Goal: Task Accomplishment & Management: Use online tool/utility

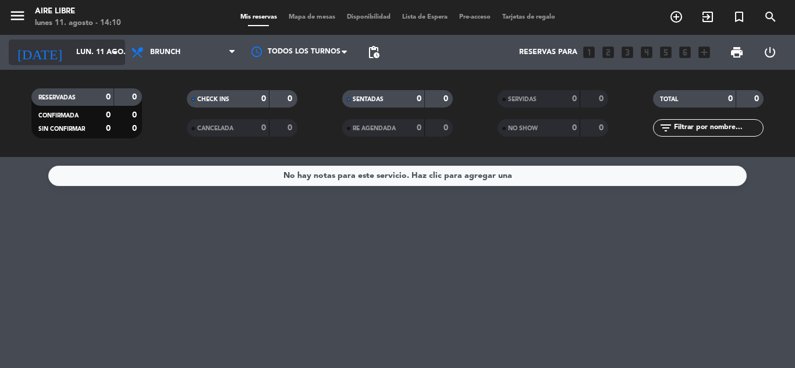
click at [70, 56] on input "lun. 11 ago." at bounding box center [119, 52] width 98 height 20
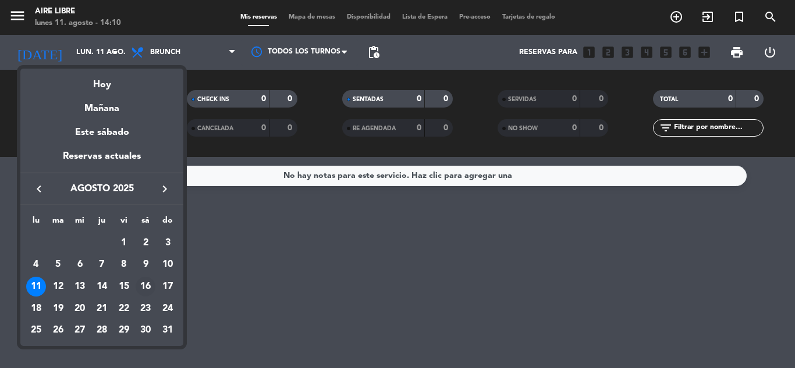
click at [147, 285] on div "16" at bounding box center [146, 287] width 20 height 20
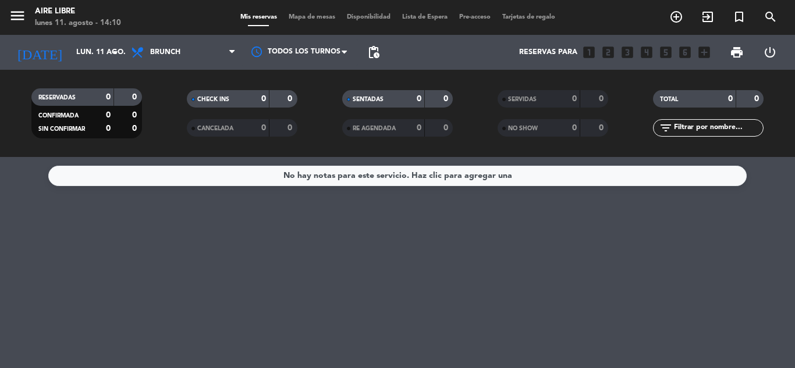
type input "sáb. 16 ago."
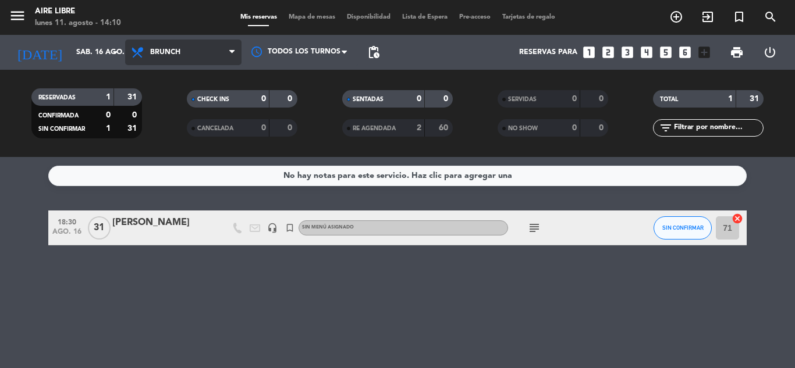
click at [162, 50] on span "Brunch" at bounding box center [165, 52] width 30 height 8
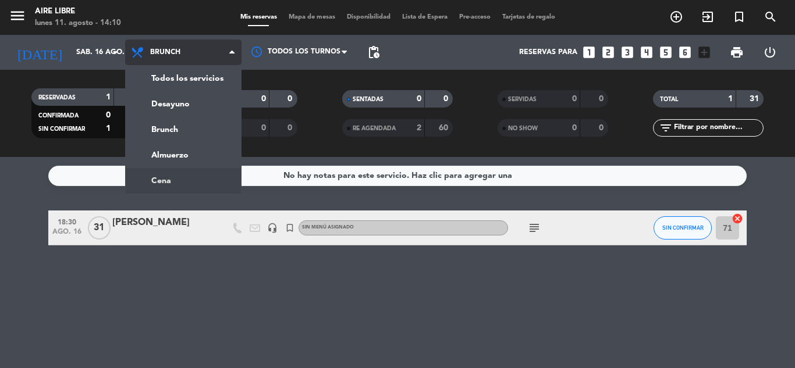
click at [167, 180] on ng-component "menu Aire Libre [DATE] 11. agosto - 14:10 Mis reservas Mapa de mesas Disponibil…" at bounding box center [397, 184] width 795 height 368
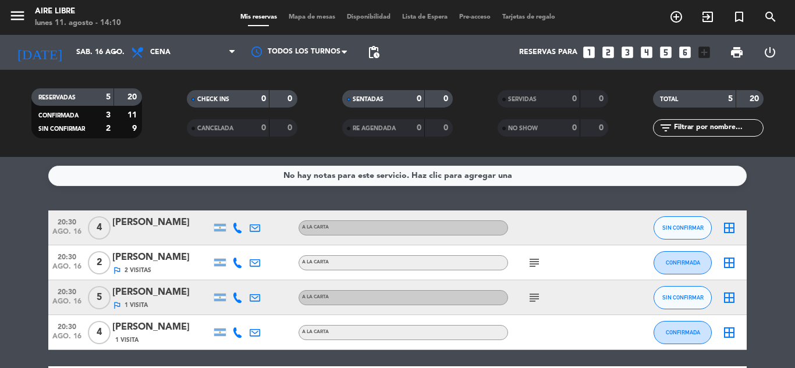
click at [782, 279] on bookings-row "20:30 [DATE] 4 [PERSON_NAME] A LA CARTA SIN CONFIRMAR border_all 20:30 [DATE] 2…" at bounding box center [397, 306] width 795 height 191
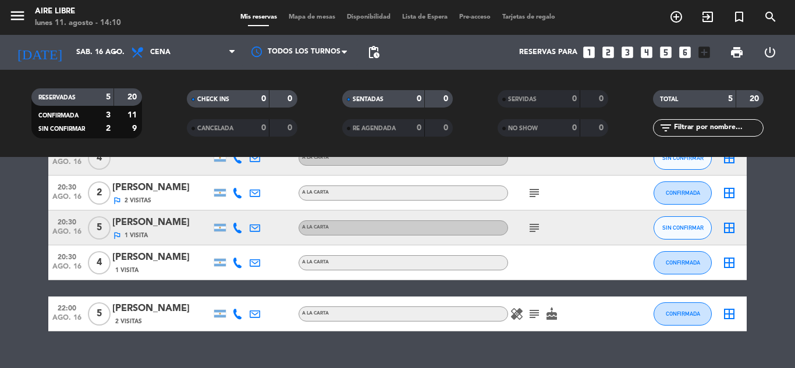
scroll to position [91, 0]
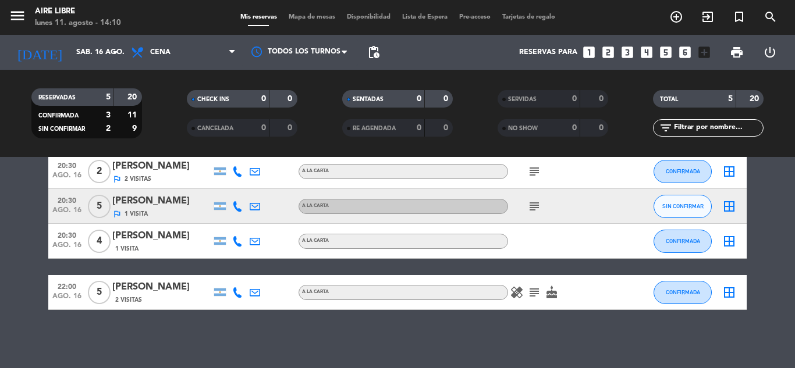
click at [535, 293] on icon "subject" at bounding box center [534, 293] width 14 height 14
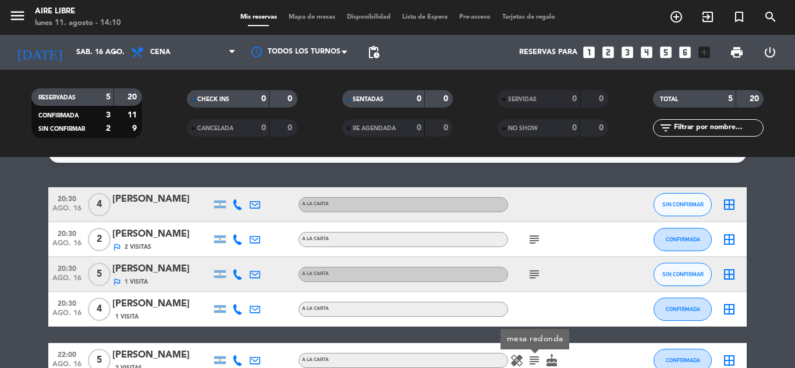
scroll to position [22, 0]
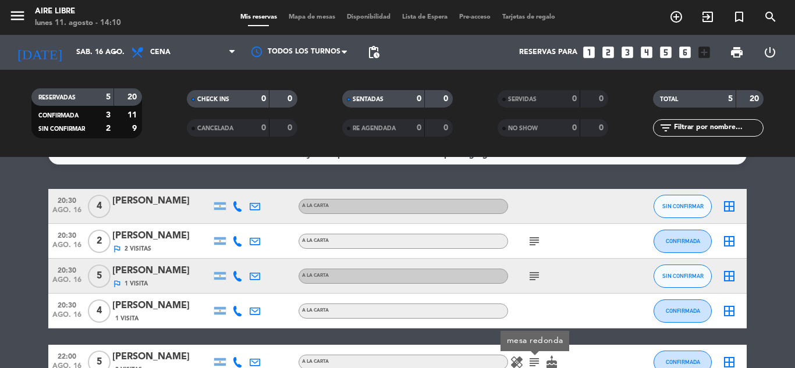
click at [537, 237] on icon "subject" at bounding box center [534, 242] width 14 height 14
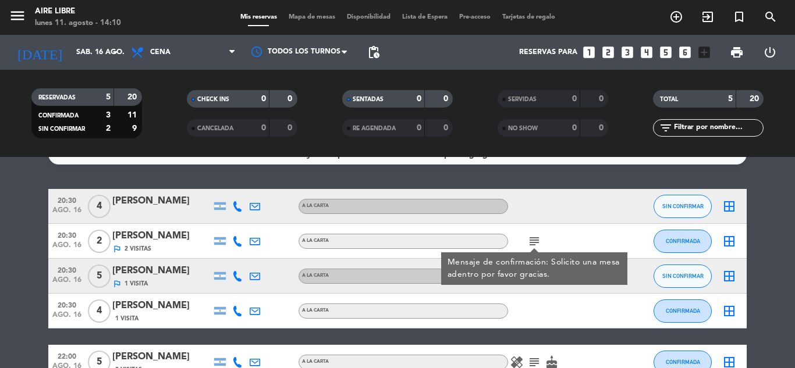
click at [772, 274] on bookings-row "20:30 [DATE] 4 [PERSON_NAME] A LA CARTA SIN CONFIRMAR border_all 20:30 [DATE] 2…" at bounding box center [397, 284] width 795 height 191
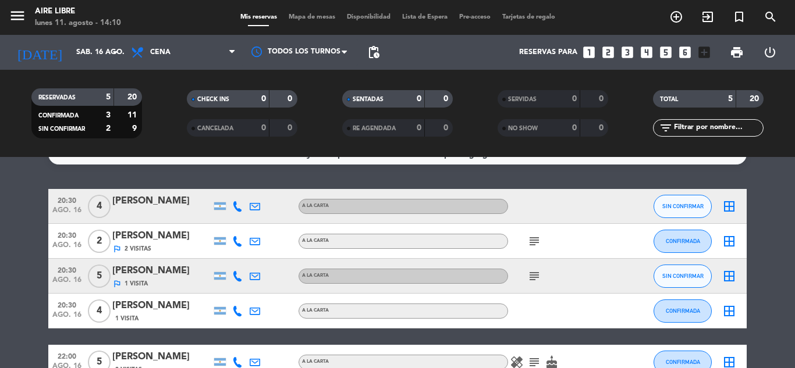
click at [531, 275] on icon "subject" at bounding box center [534, 277] width 14 height 14
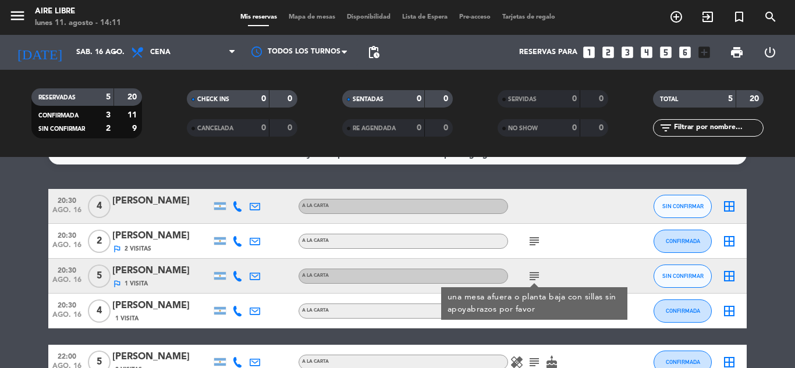
click at [530, 172] on div "No hay notas para este servicio. Haz clic para agregar una 20:30 [DATE] 4 [PERS…" at bounding box center [397, 262] width 795 height 211
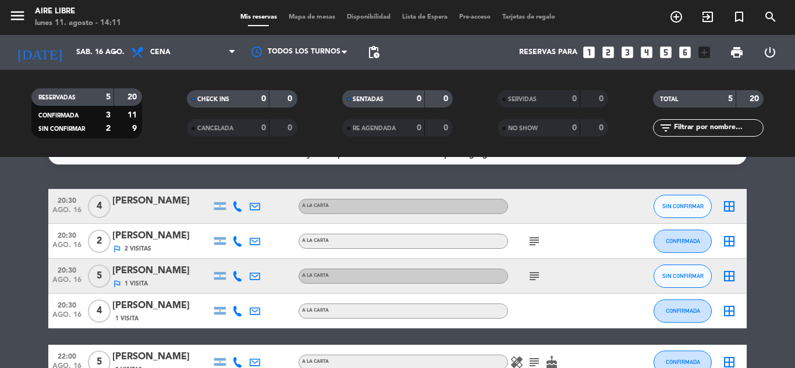
click at [536, 276] on icon "subject" at bounding box center [534, 277] width 14 height 14
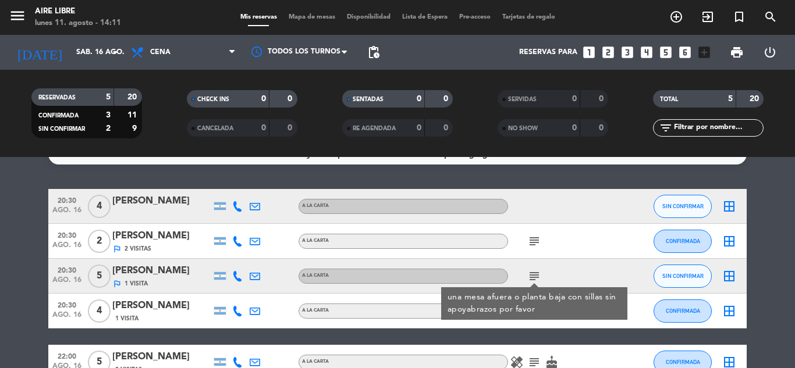
click at [778, 263] on bookings-row "20:30 [DATE] 4 [PERSON_NAME] A LA CARTA SIN CONFIRMAR border_all 20:30 [DATE] 2…" at bounding box center [397, 284] width 795 height 191
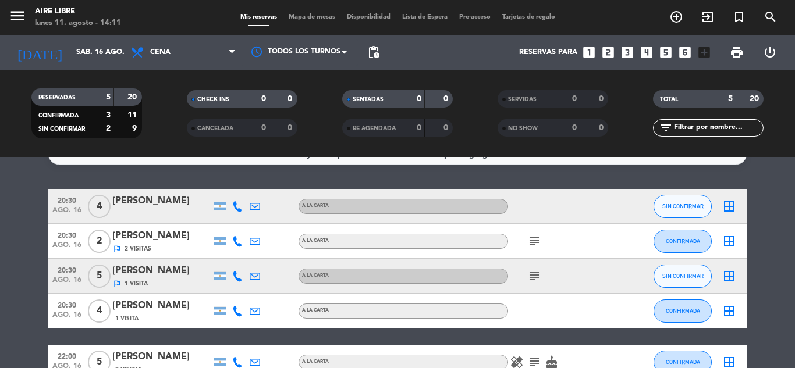
click at [729, 277] on icon "border_all" at bounding box center [729, 277] width 14 height 14
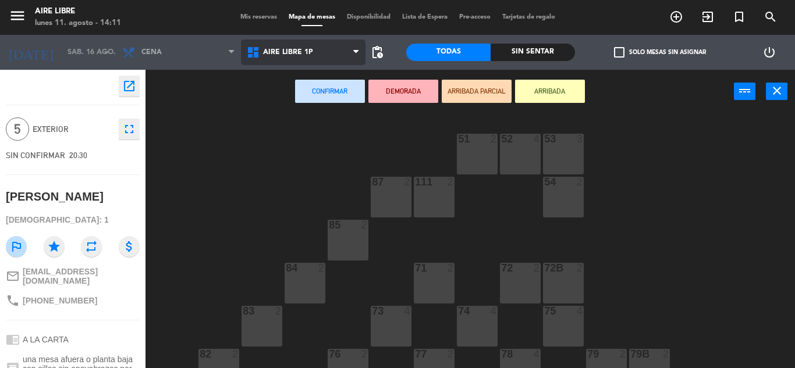
click at [277, 55] on span "Aire Libre 1P" at bounding box center [288, 52] width 50 height 8
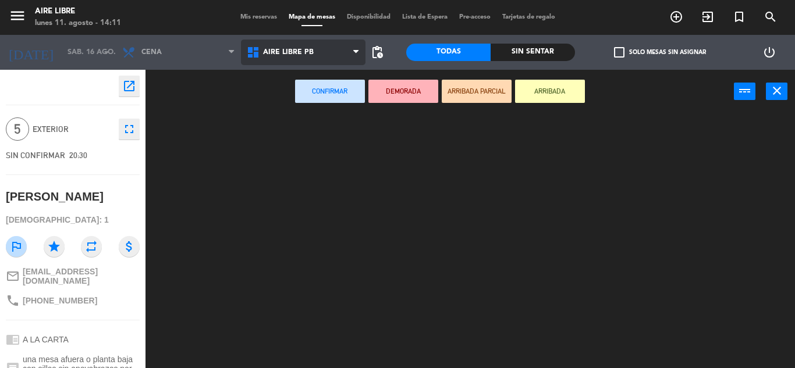
click at [290, 110] on ng-component "menu Aire Libre [DATE] 11. agosto - 14:11 Mis reservas Mapa de mesas Disponibil…" at bounding box center [397, 184] width 795 height 368
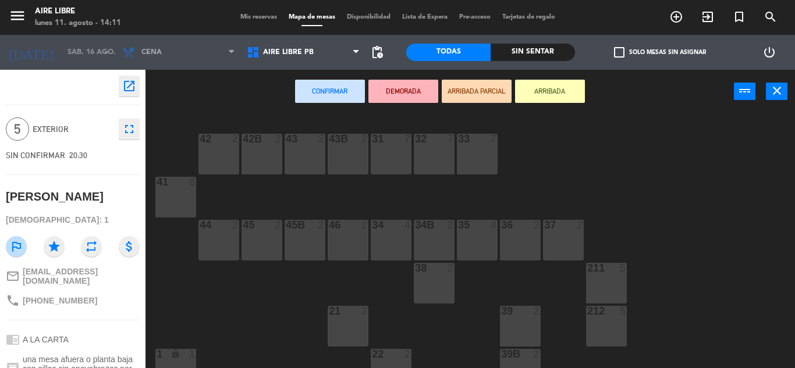
click at [388, 155] on div "31 7" at bounding box center [391, 154] width 41 height 41
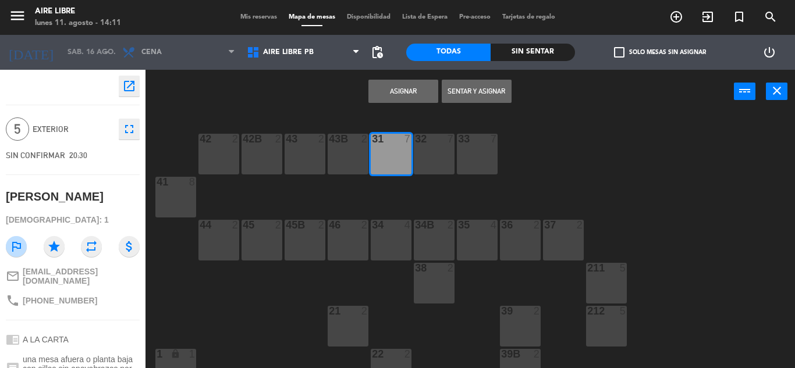
click at [391, 88] on button "Asignar" at bounding box center [403, 91] width 70 height 23
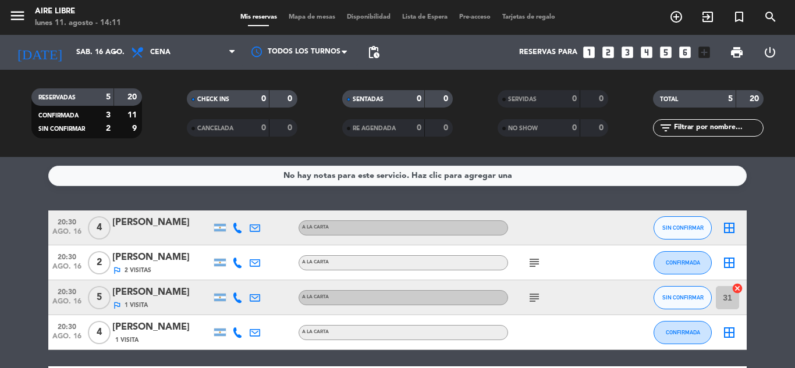
click at [289, 190] on div "No hay notas para este servicio. Haz clic para agregar una 20:30 [DATE] 4 [PERS…" at bounding box center [397, 262] width 795 height 211
click at [70, 48] on input "sáb. 16 ago." at bounding box center [119, 52] width 98 height 20
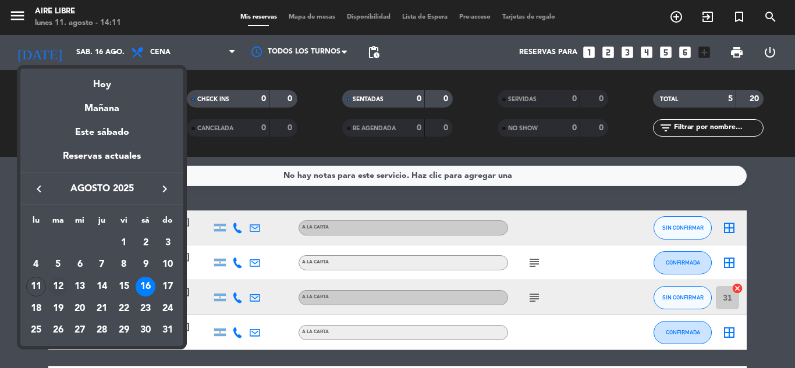
click at [61, 282] on div "12" at bounding box center [58, 287] width 20 height 20
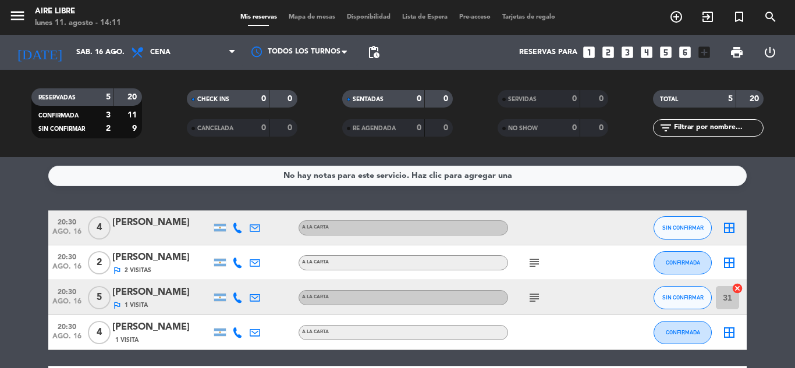
type input "[DATE]"
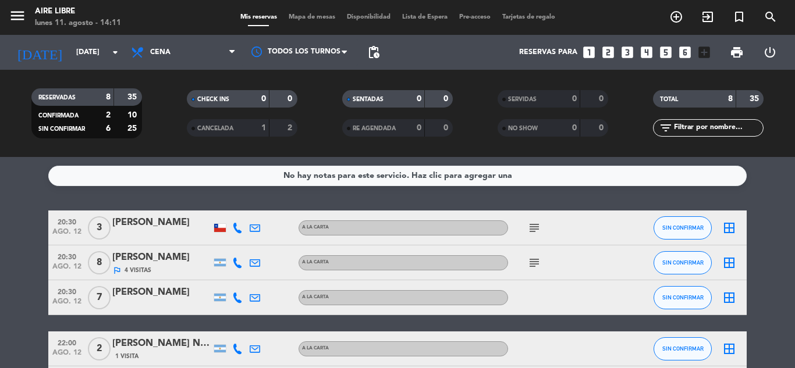
click at [533, 263] on icon "subject" at bounding box center [534, 263] width 14 height 14
click at [728, 265] on icon "border_all" at bounding box center [729, 263] width 14 height 14
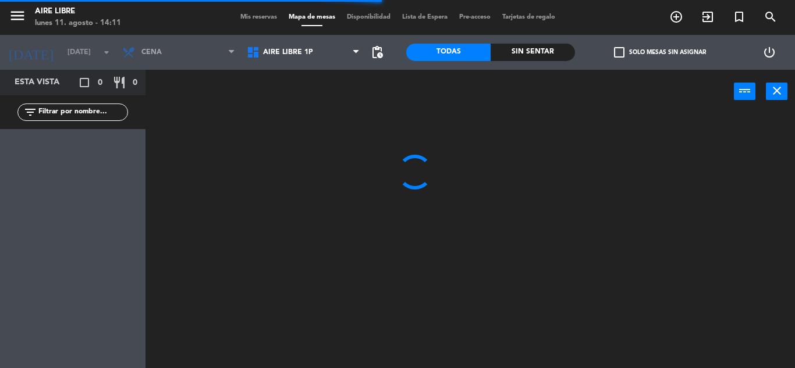
click at [277, 55] on span "Aire Libre 1P" at bounding box center [288, 52] width 50 height 8
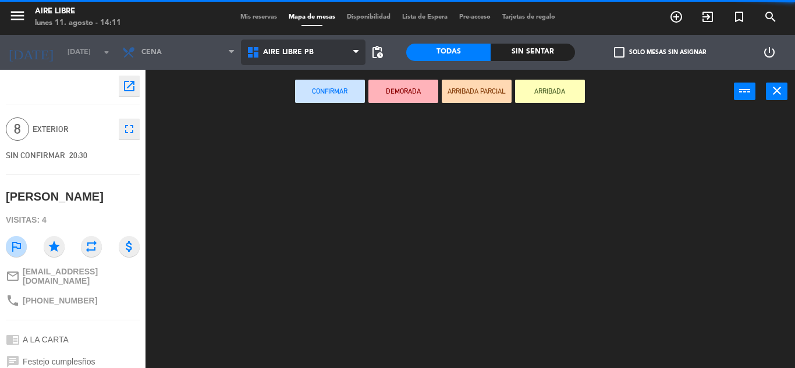
click at [281, 98] on ng-component "menu Aire Libre [DATE] 11. agosto - 14:11 Mis reservas Mapa de mesas Disponibil…" at bounding box center [397, 184] width 795 height 368
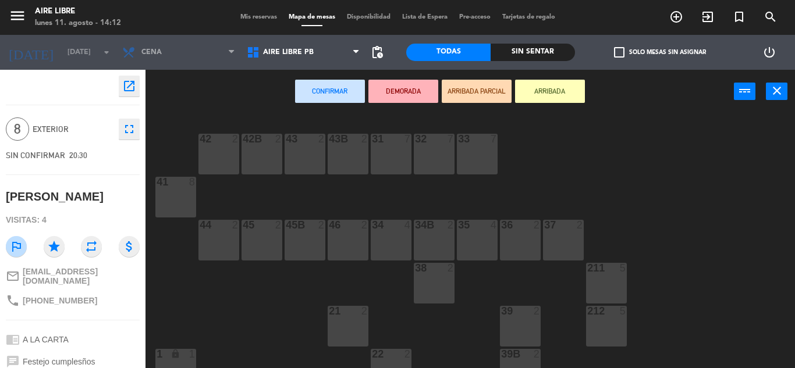
click at [304, 307] on div "42 2 43 2 31 7 32 7 33 7 42B 2 43B 2 41 8 44 2 45 2 46 2 35 4 34 4 36 2 45B 2 3…" at bounding box center [475, 241] width 642 height 255
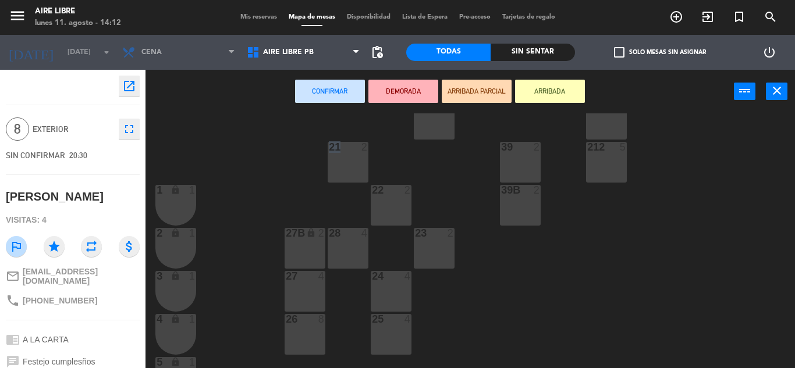
scroll to position [186, 0]
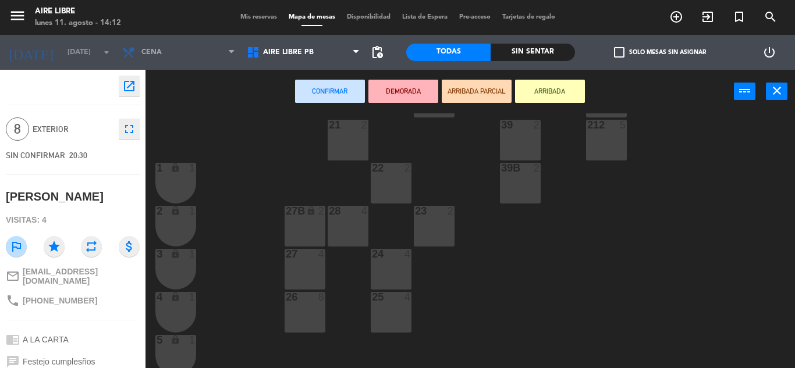
click at [304, 307] on div "26 8" at bounding box center [305, 312] width 41 height 41
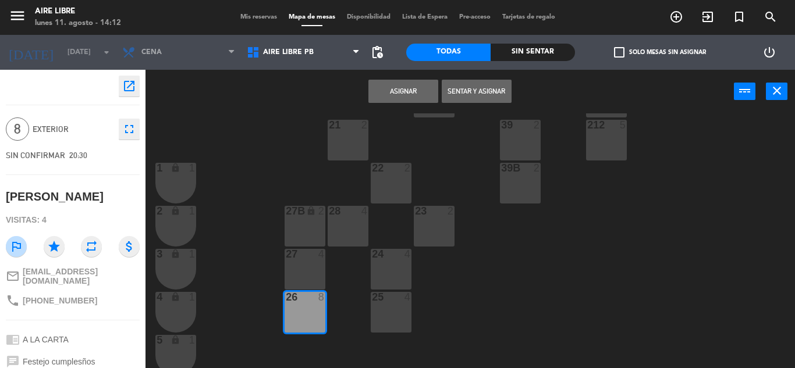
click at [409, 85] on button "Asignar" at bounding box center [403, 91] width 70 height 23
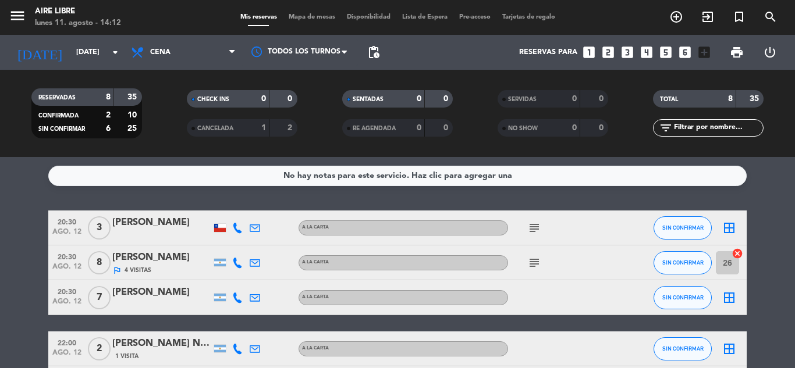
click at [728, 296] on icon "border_all" at bounding box center [729, 298] width 14 height 14
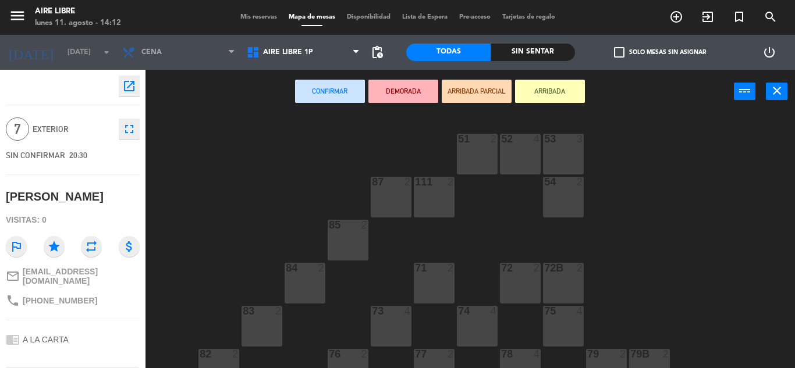
click at [435, 357] on div at bounding box center [433, 354] width 19 height 10
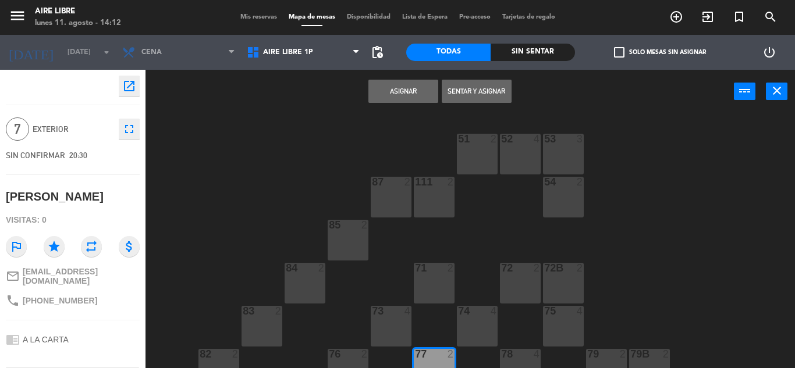
click at [516, 350] on div at bounding box center [520, 354] width 19 height 10
click at [404, 86] on button "Asignar" at bounding box center [403, 91] width 70 height 23
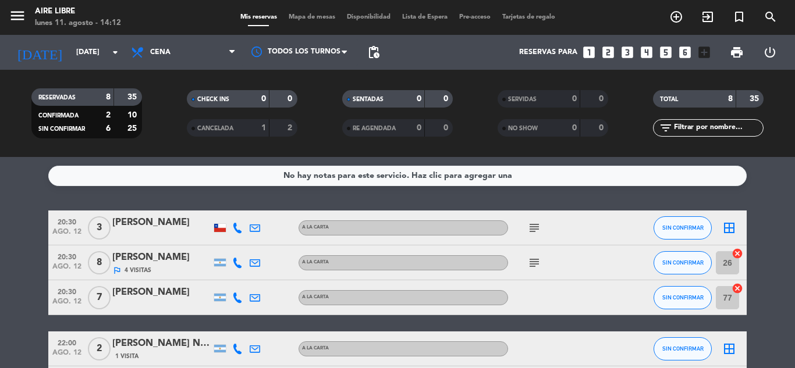
click at [779, 310] on bookings-row "20:30 [DATE] 3 [PERSON_NAME] A LA CARTA subject SIN CONFIRMAR border_all 20:30 …" at bounding box center [397, 367] width 795 height 312
click at [729, 226] on icon "border_all" at bounding box center [729, 228] width 14 height 14
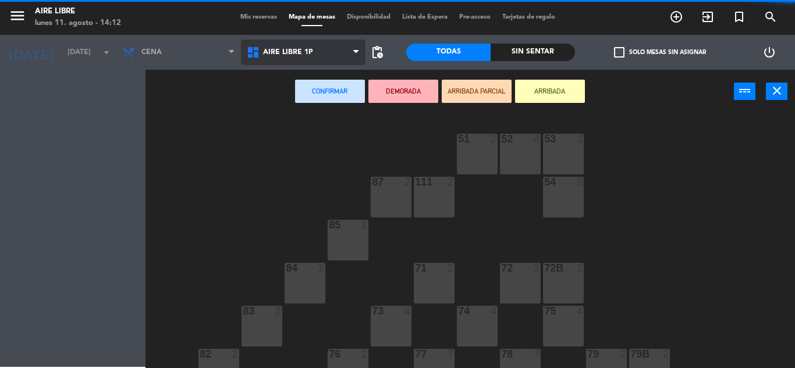
click at [318, 51] on span "Aire Libre 1P" at bounding box center [303, 53] width 125 height 26
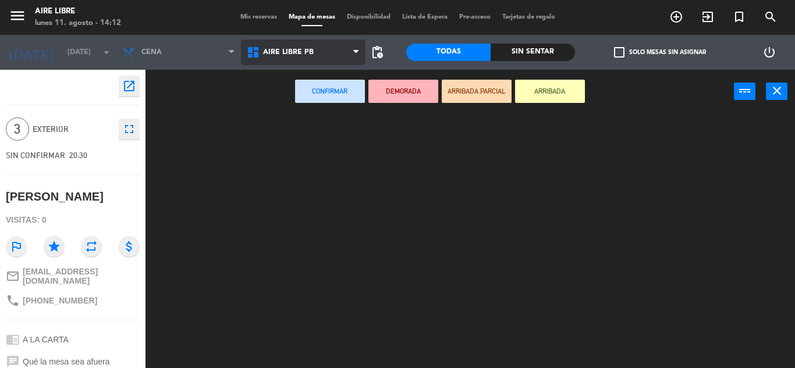
click at [323, 102] on ng-component "menu Aire Libre [DATE] 11. agosto - 14:12 Mis reservas Mapa de mesas Disponibil…" at bounding box center [397, 184] width 795 height 368
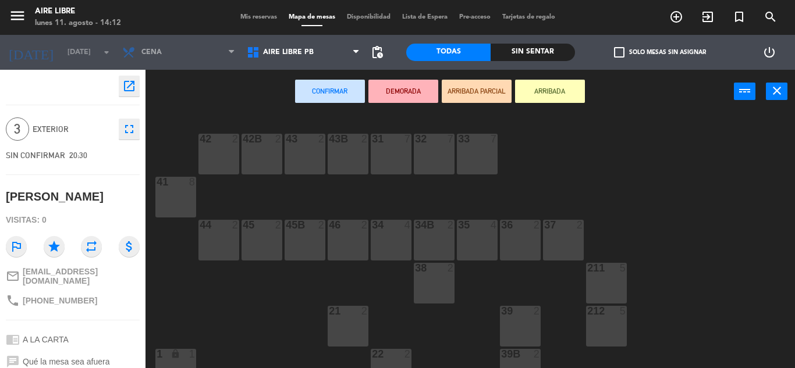
click at [767, 275] on div "42 2 43 2 31 7 32 7 33 7 42B 2 43B 2 41 8 44 2 45 2 46 2 35 4 34 4 36 2 45B 2 3…" at bounding box center [475, 241] width 642 height 255
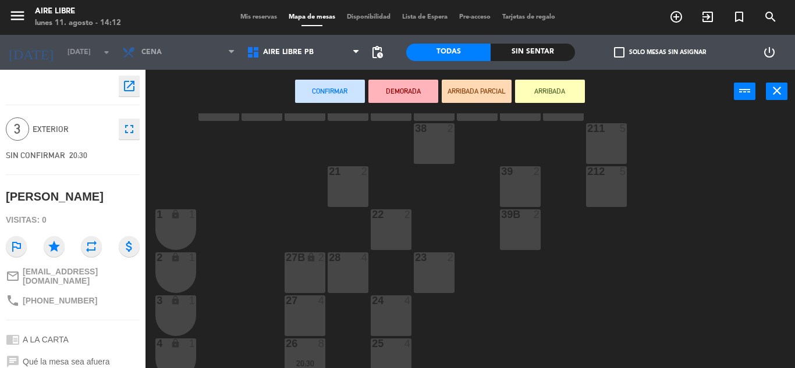
scroll to position [163, 0]
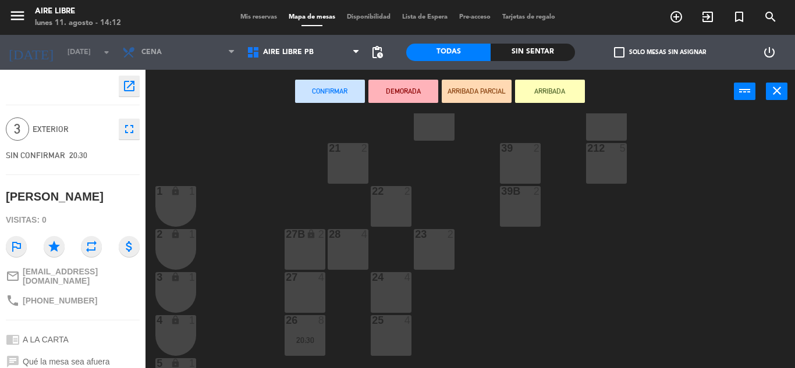
click at [392, 334] on div "25 4" at bounding box center [391, 336] width 41 height 41
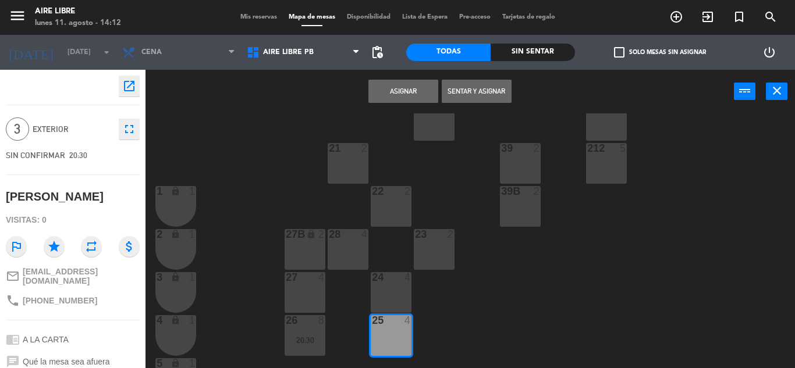
click at [403, 84] on button "Asignar" at bounding box center [403, 91] width 70 height 23
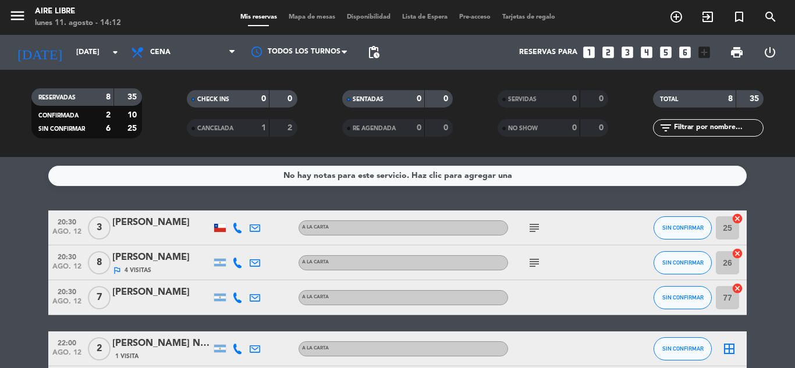
click at [779, 320] on bookings-row "20:30 [DATE] 3 [PERSON_NAME] A LA CARTA subject SIN CONFIRMAR 25 cancel 20:30 […" at bounding box center [397, 367] width 795 height 312
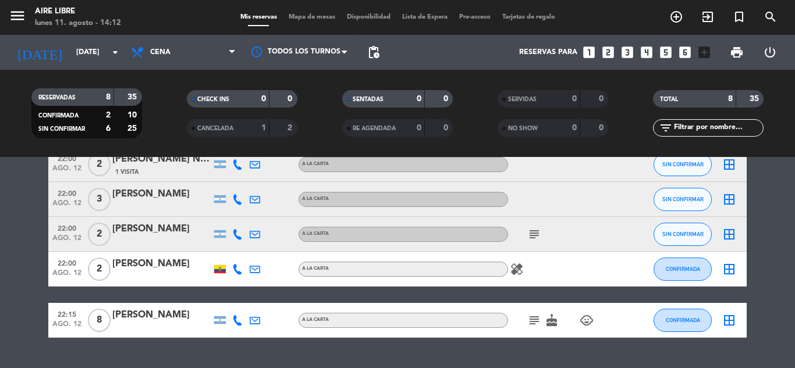
scroll to position [186, 0]
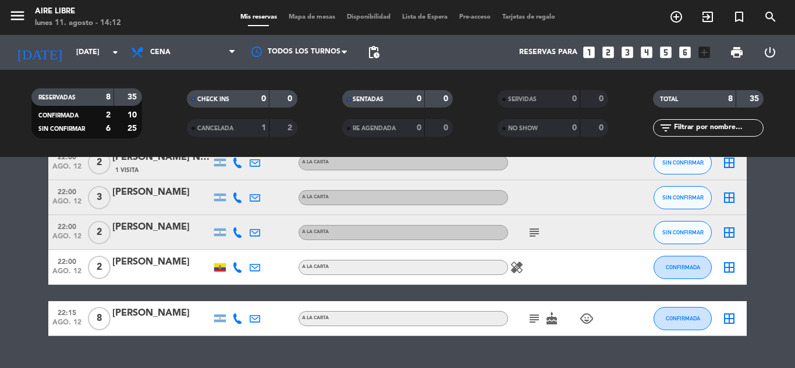
click at [533, 320] on icon "subject" at bounding box center [534, 319] width 14 height 14
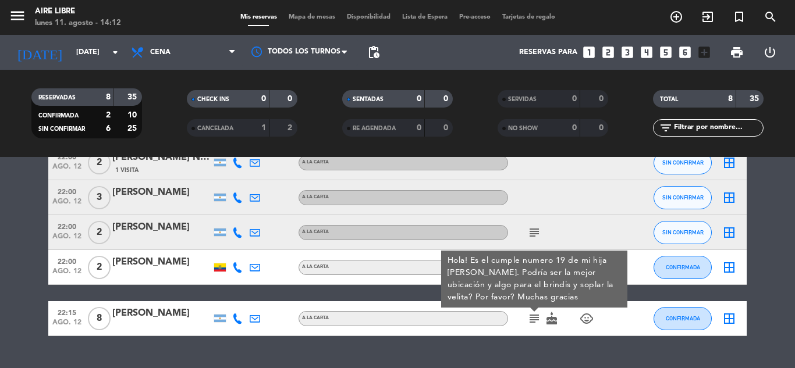
click at [773, 246] on bookings-row "20:30 [DATE] 3 [PERSON_NAME] A LA CARTA subject SIN CONFIRMAR 25 cancel 20:30 […" at bounding box center [397, 180] width 795 height 312
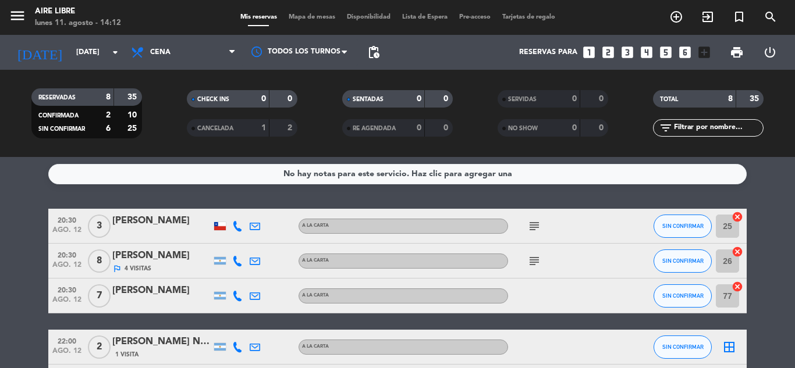
scroll to position [0, 0]
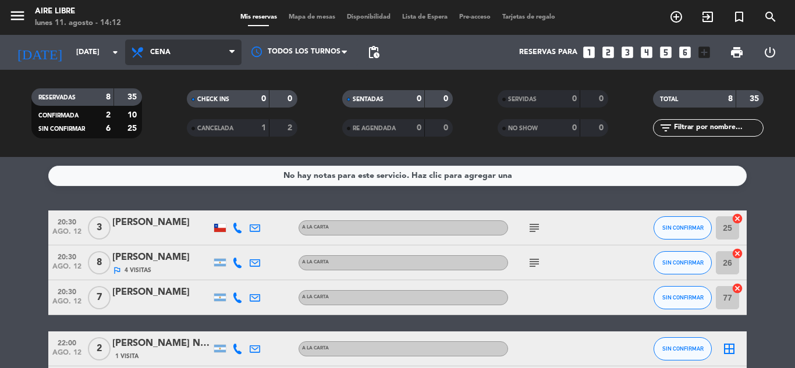
click at [169, 51] on span "Cena" at bounding box center [160, 52] width 20 height 8
click at [168, 126] on div "menu Aire Libre [DATE] 11. agosto - 14:12 Mis reservas Mapa de mesas Disponibil…" at bounding box center [397, 78] width 795 height 157
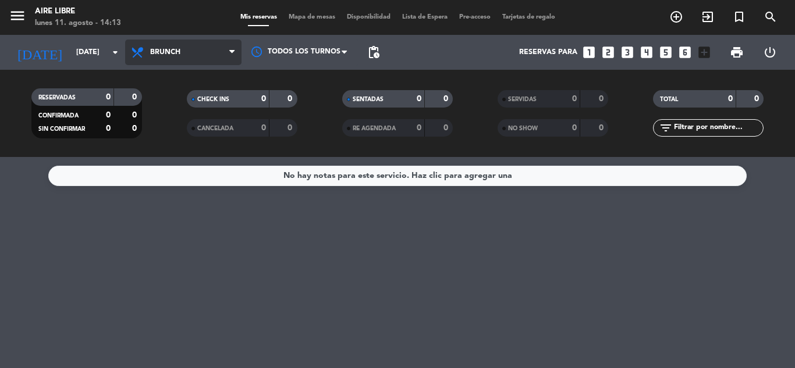
click at [165, 50] on span "Brunch" at bounding box center [165, 52] width 30 height 8
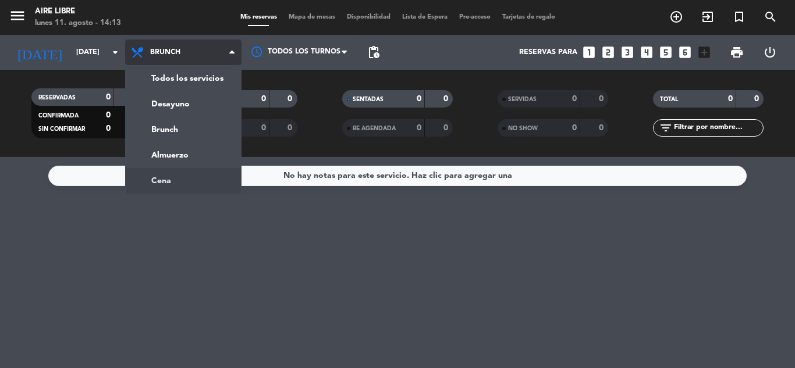
click at [166, 178] on ng-component "menu Aire Libre [DATE] 11. agosto - 14:13 Mis reservas Mapa de mesas Disponibil…" at bounding box center [397, 184] width 795 height 368
